Goal: Use online tool/utility: Utilize a website feature to perform a specific function

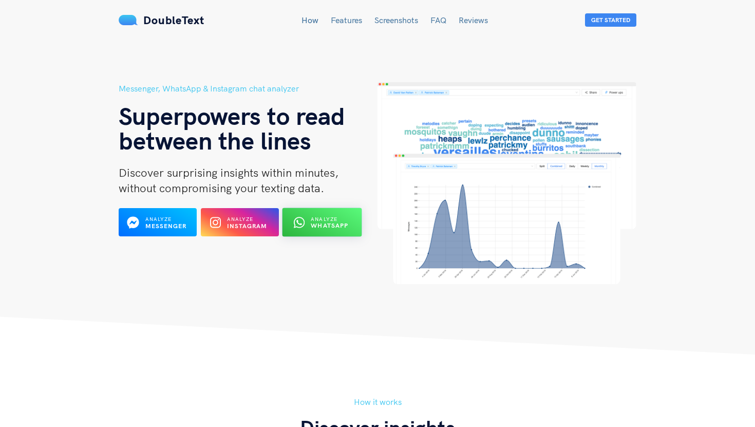
click at [315, 221] on span "Analyze" at bounding box center [324, 219] width 27 height 7
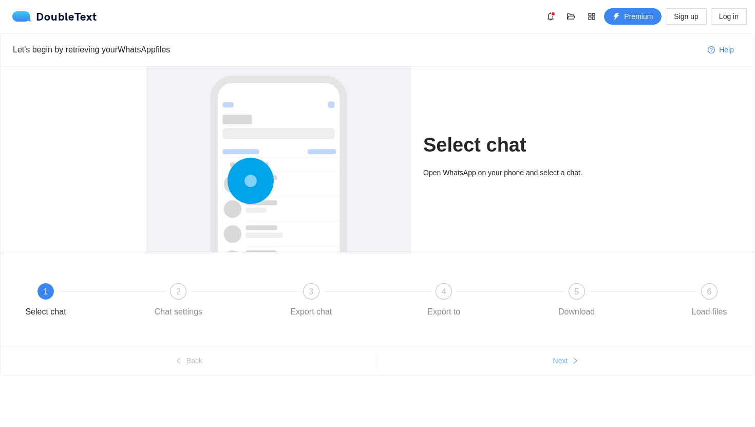
click at [562, 354] on button "Next" at bounding box center [566, 360] width 377 height 16
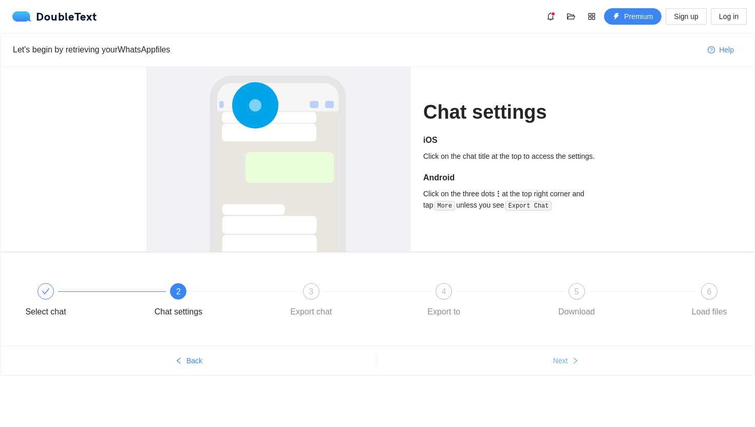
click at [563, 358] on span "Next" at bounding box center [560, 360] width 15 height 11
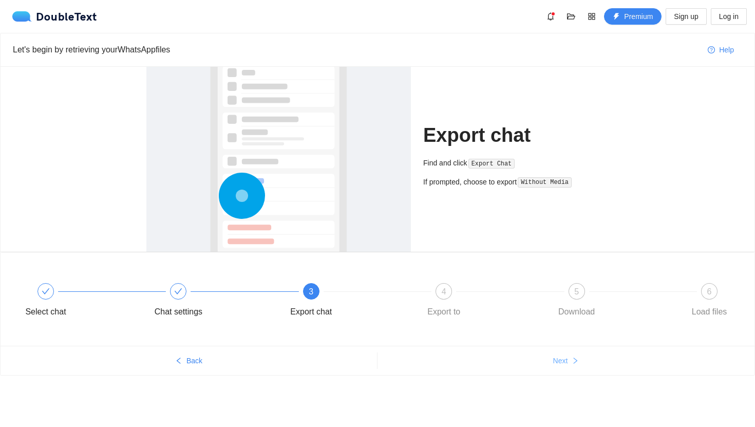
click at [563, 358] on span "Next" at bounding box center [560, 360] width 15 height 11
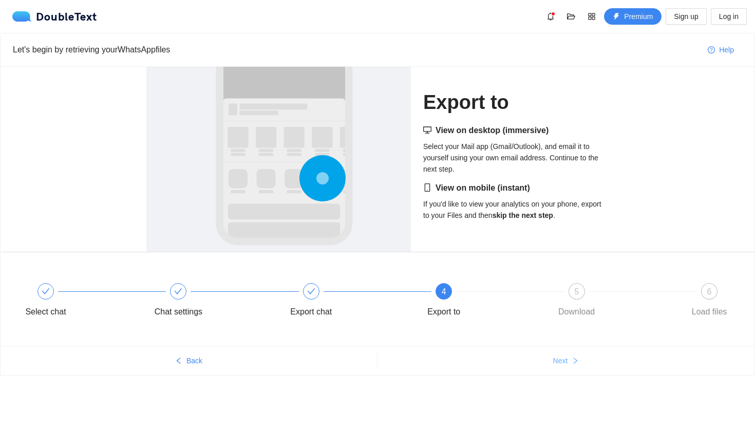
click at [563, 358] on span "Next" at bounding box center [560, 360] width 15 height 11
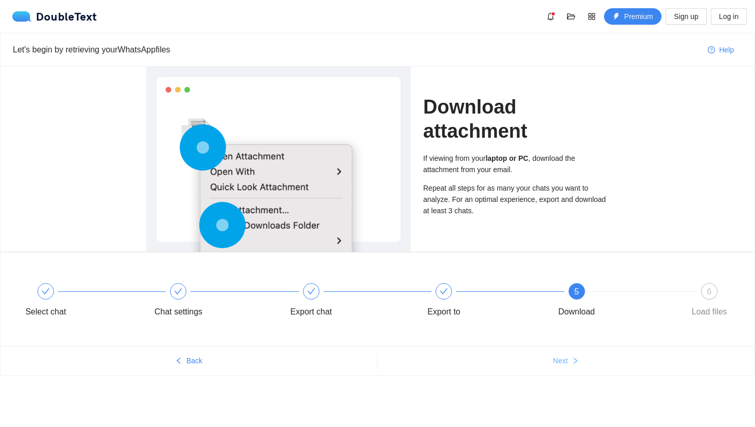
click at [563, 358] on span "Next" at bounding box center [560, 360] width 15 height 11
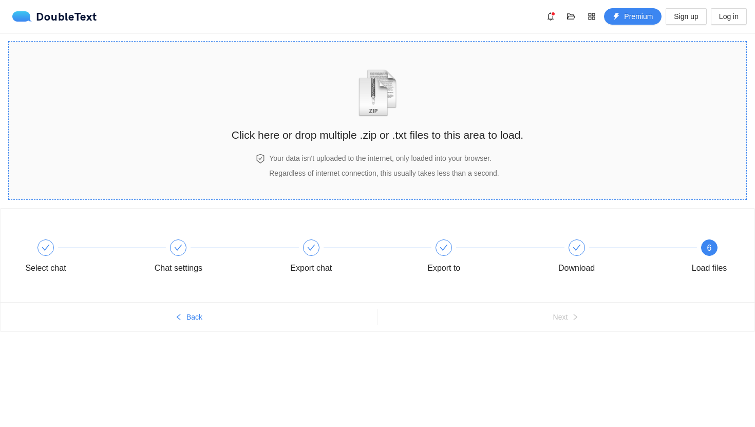
click at [385, 130] on h2 "Click here or drop multiple .zip or .txt files to this area to load." at bounding box center [378, 134] width 292 height 17
click at [456, 139] on h2 "Click here or drop multiple .zip or .txt files to this area to load." at bounding box center [378, 134] width 292 height 17
